Goal: Information Seeking & Learning: Understand process/instructions

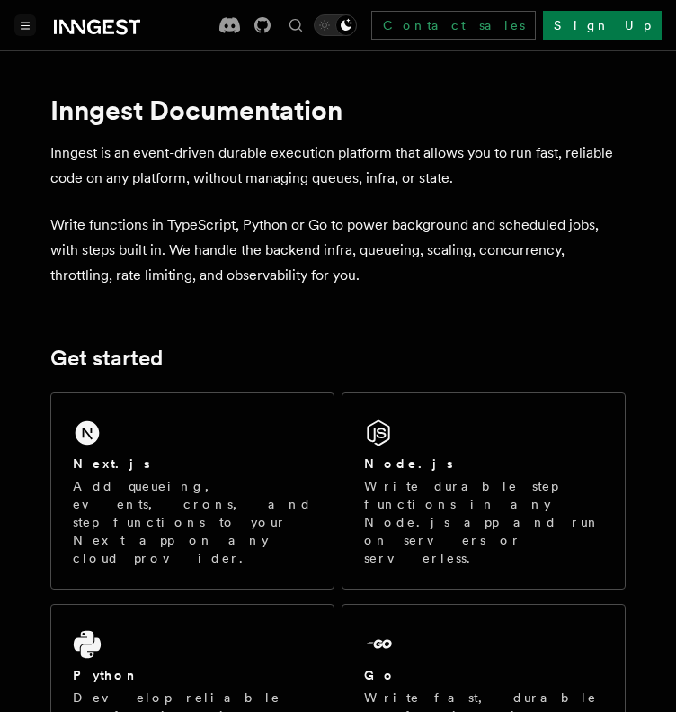
click at [30, 23] on button "Toggle navigation" at bounding box center [25, 25] width 22 height 22
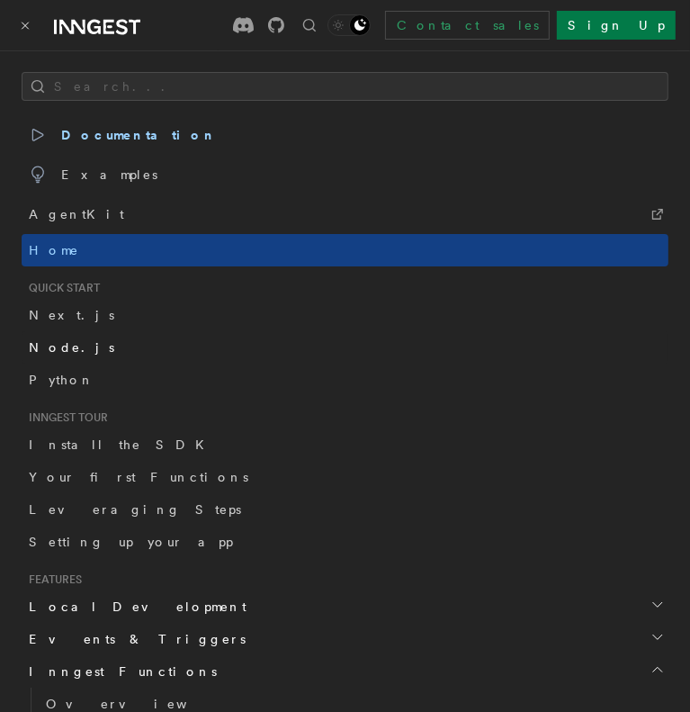
click at [39, 340] on span "Node.js" at bounding box center [71, 347] width 85 height 14
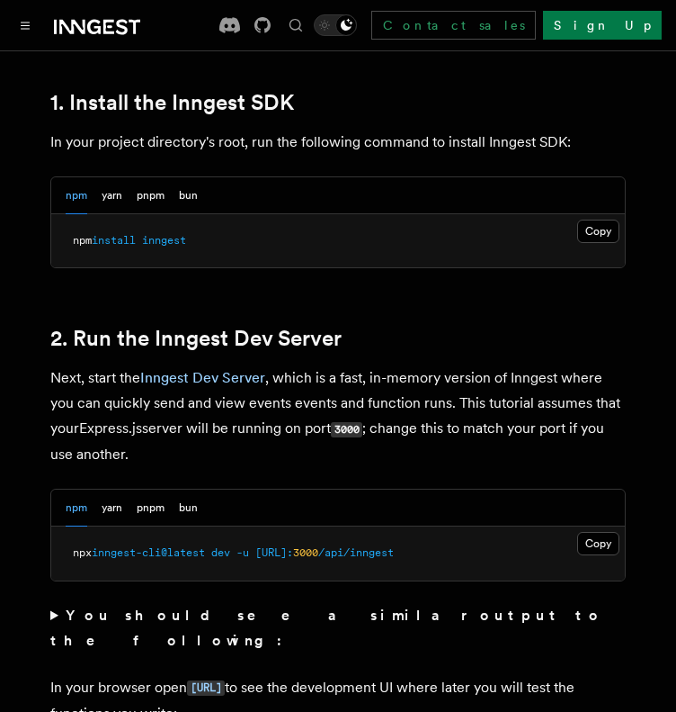
scroll to position [1197, 0]
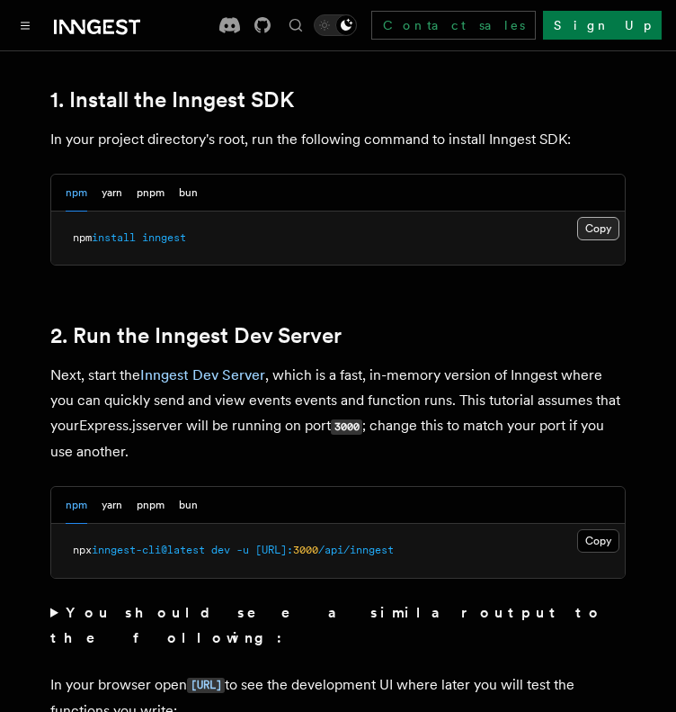
click at [586, 221] on button "Copy Copied" at bounding box center [599, 228] width 42 height 23
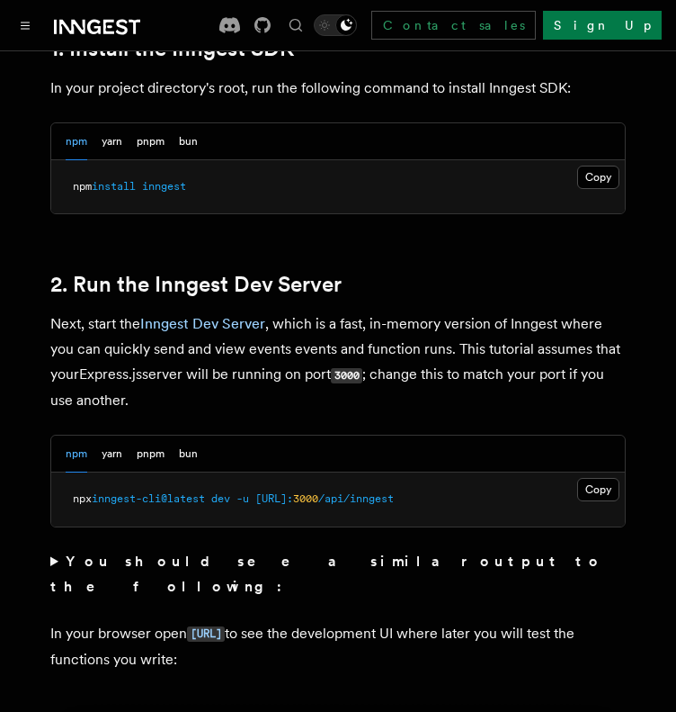
scroll to position [1251, 0]
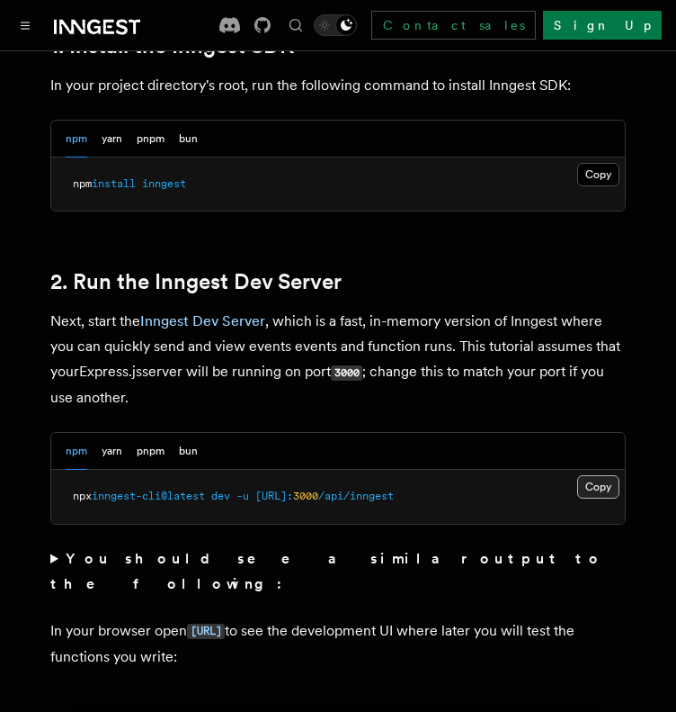
click at [587, 488] on button "Copy Copied" at bounding box center [599, 486] width 42 height 23
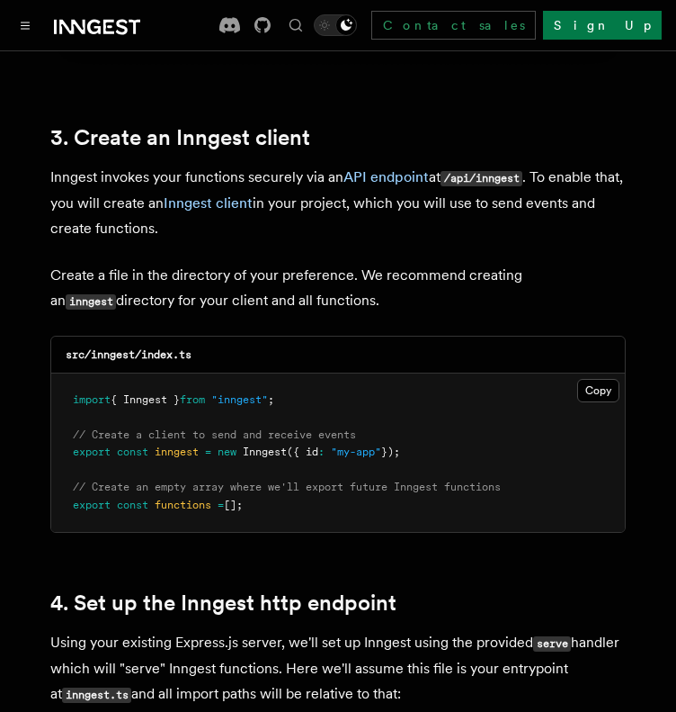
scroll to position [2245, 0]
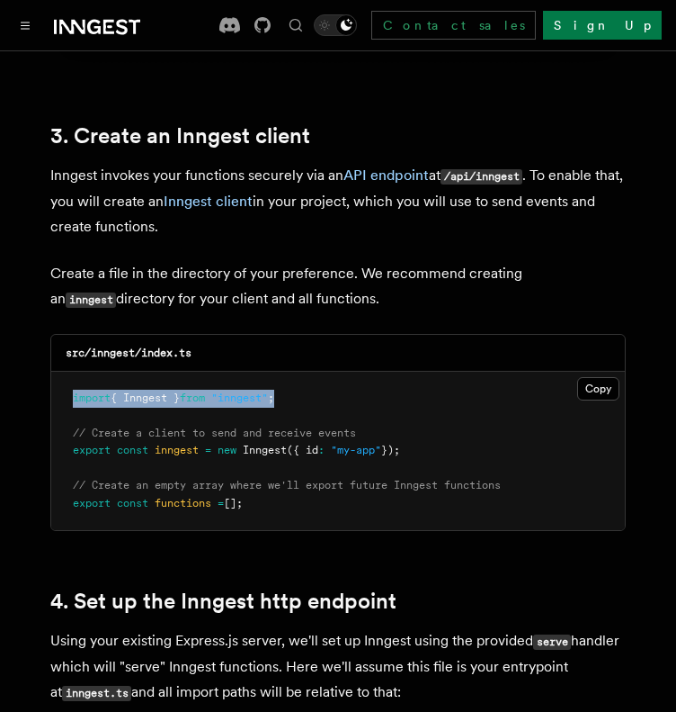
drag, startPoint x: 304, startPoint y: 378, endPoint x: 65, endPoint y: 380, distance: 239.3
click at [65, 380] on pre "import { Inngest } from "inngest" ; // Create a client to send and receive even…" at bounding box center [338, 451] width 574 height 159
copy span "import { Inngest } from "inngest" ;"
drag, startPoint x: 68, startPoint y: 429, endPoint x: 422, endPoint y: 424, distance: 353.6
click at [422, 424] on pre "import { Inngest } from "inngest" ; // Create a client to send and receive even…" at bounding box center [338, 451] width 574 height 159
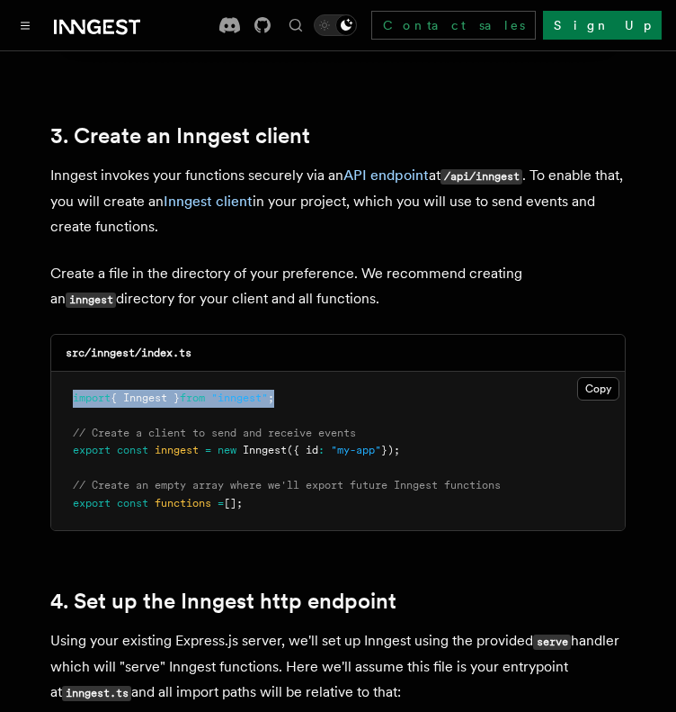
copy span "export const inngest = new Inngest ({ id : "my-app" });"
drag, startPoint x: 68, startPoint y: 483, endPoint x: 282, endPoint y: 492, distance: 213.4
click at [282, 492] on pre "import { Inngest } from "inngest" ; // Create a client to send and receive even…" at bounding box center [338, 451] width 574 height 159
copy span "export const functions = [];"
click at [591, 377] on button "Copy Copied" at bounding box center [599, 388] width 42 height 23
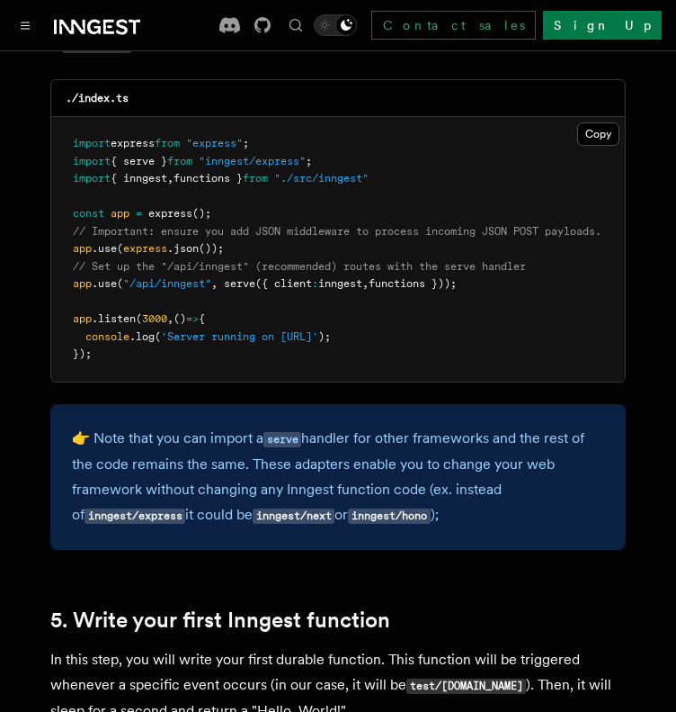
scroll to position [2892, 0]
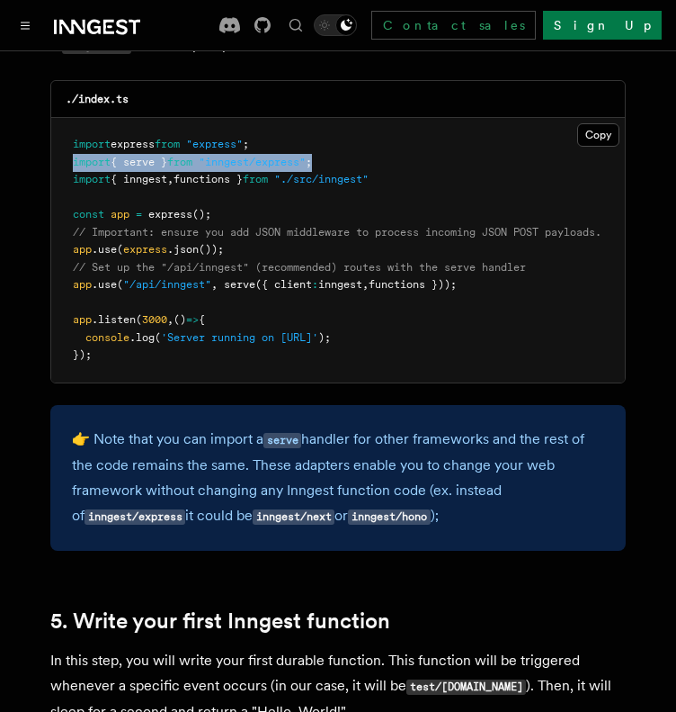
drag, startPoint x: 69, startPoint y: 139, endPoint x: 352, endPoint y: 137, distance: 282.5
click at [352, 137] on pre "import express from "express" ; import { serve } from "inngest/express" ; impor…" at bounding box center [338, 250] width 574 height 264
copy span "import { serve } from "inngest/express" ;"
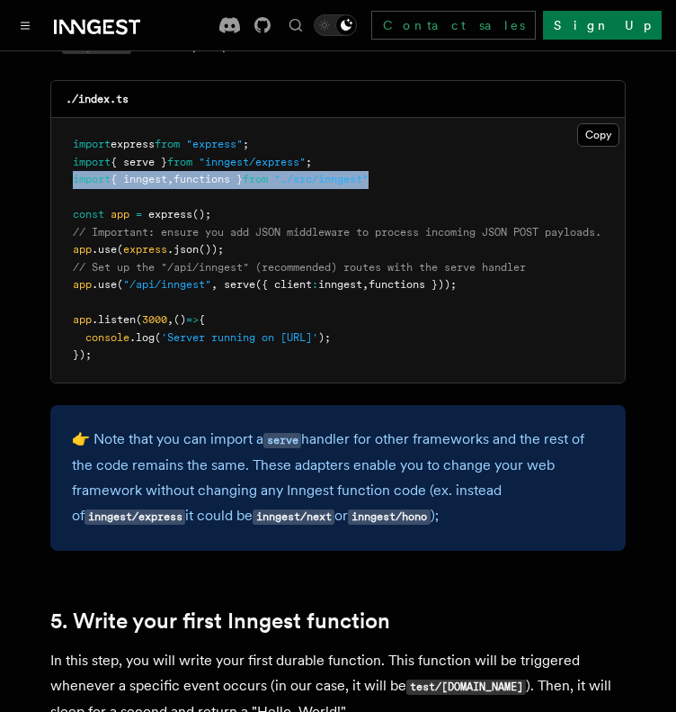
drag, startPoint x: 67, startPoint y: 158, endPoint x: 404, endPoint y: 156, distance: 336.4
click at [404, 156] on pre "import express from "express" ; import { serve } from "inngest/express" ; impor…" at bounding box center [338, 250] width 574 height 264
copy span "import { inngest , functions } from "./src/inngest""
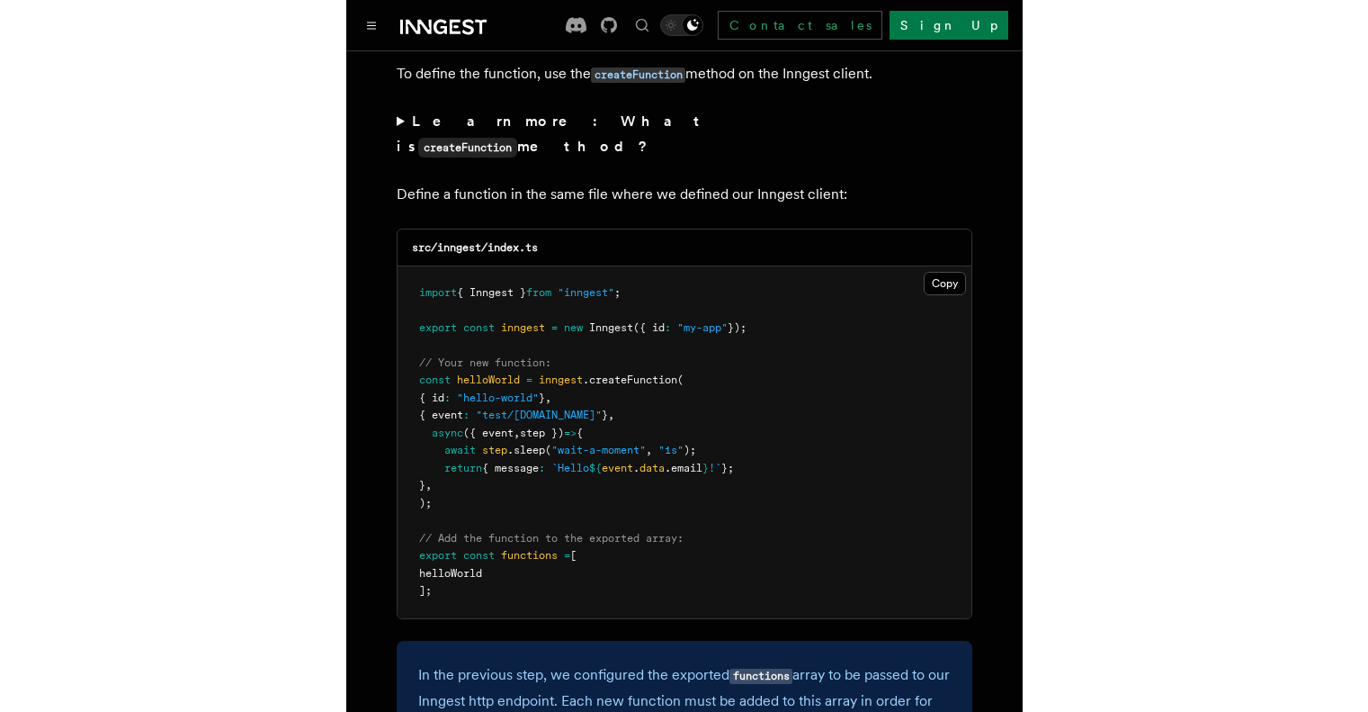
scroll to position [3619, 0]
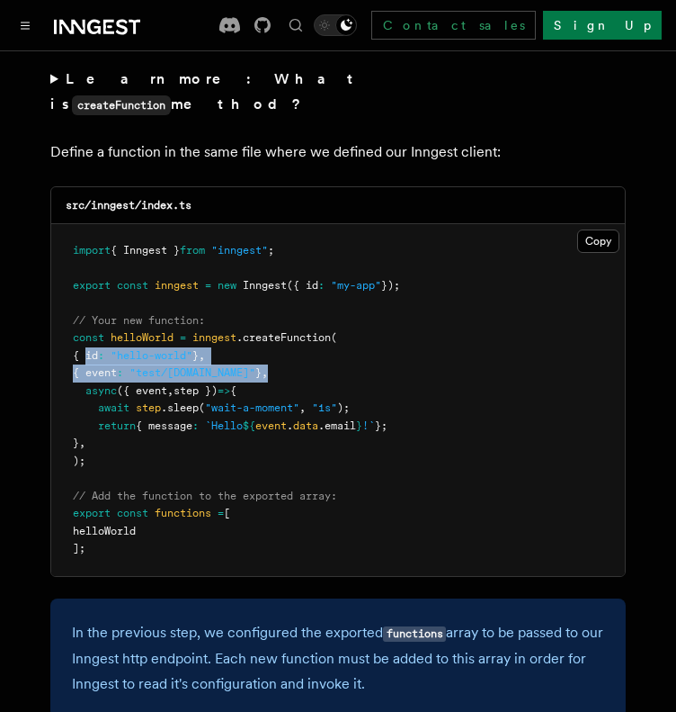
drag, startPoint x: 86, startPoint y: 317, endPoint x: 278, endPoint y: 340, distance: 193.0
click at [278, 340] on pre "import { Inngest } from "inngest" ; export const inngest = new Inngest ({ id : …" at bounding box center [338, 400] width 574 height 352
click at [335, 336] on pre "import { Inngest } from "inngest" ; export const inngest = new Inngest ({ id : …" at bounding box center [338, 400] width 574 height 352
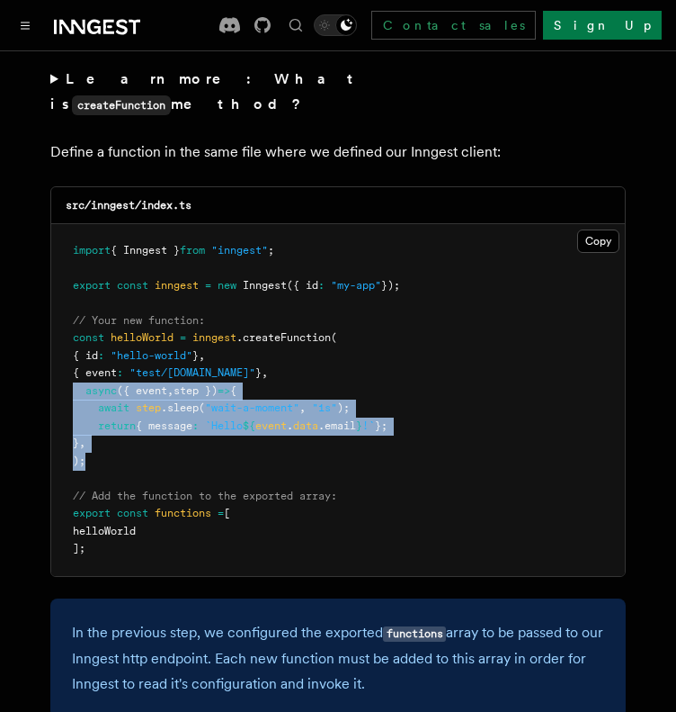
drag, startPoint x: 73, startPoint y: 357, endPoint x: 97, endPoint y: 426, distance: 73.4
click at [97, 426] on pre "import { Inngest } from "inngest" ; export const inngest = new Inngest ({ id : …" at bounding box center [338, 400] width 574 height 352
click at [147, 436] on pre "import { Inngest } from "inngest" ; export const inngest = new Inngest ({ id : …" at bounding box center [338, 400] width 574 height 352
